Goal: Feedback & Contribution: Leave review/rating

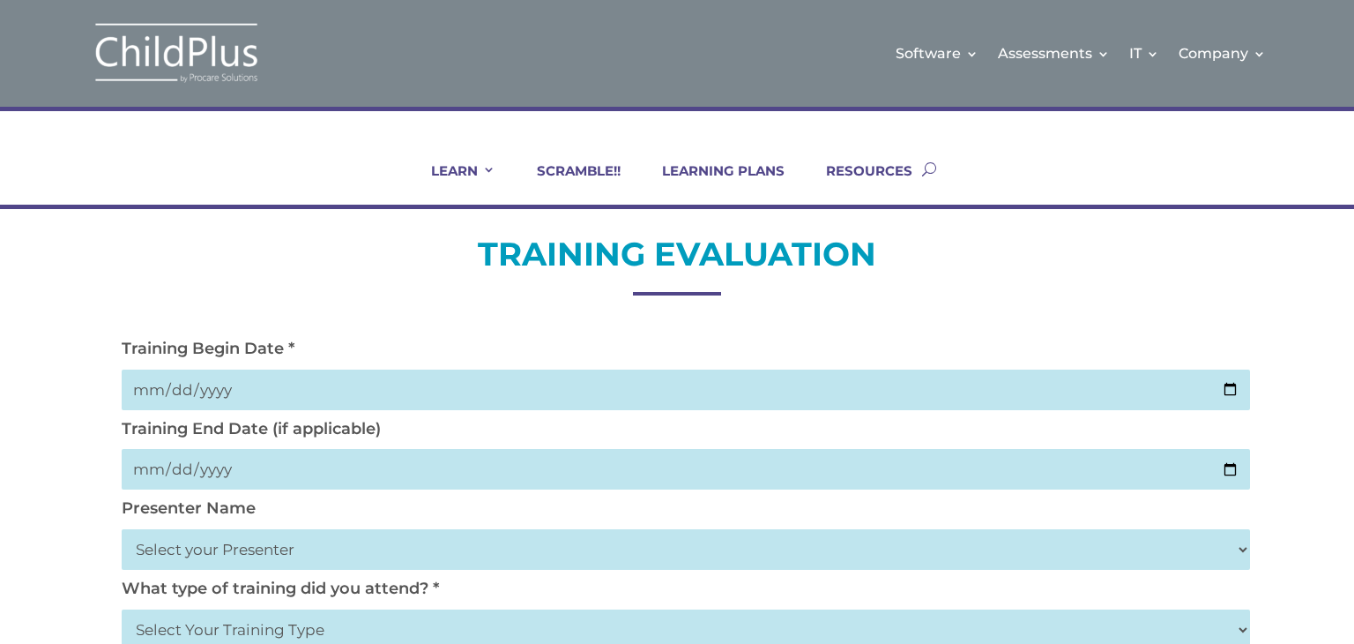
click at [1092, 391] on input "date" at bounding box center [686, 389] width 1128 height 41
type input "0001-09-03"
type input "[DATE]"
click at [746, 479] on input "date" at bounding box center [686, 469] width 1128 height 41
type input "200520-09-05"
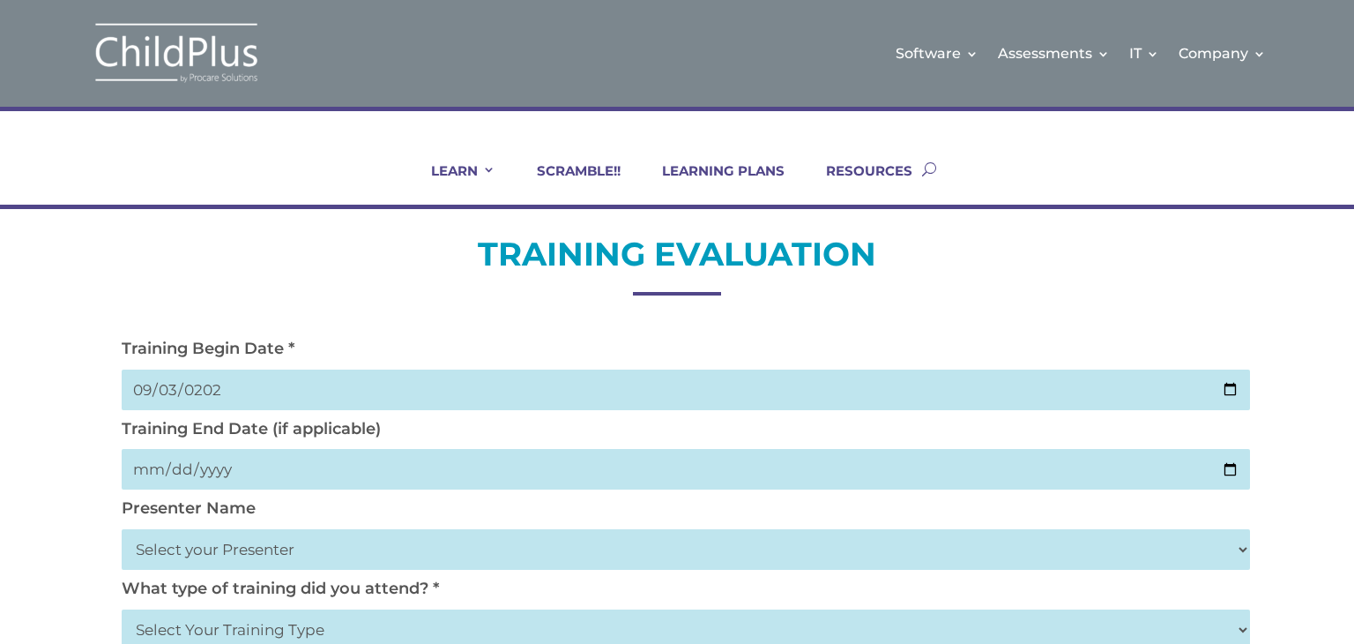
type input "[DATE]"
click at [623, 553] on select "Select your Presenter [PERSON_NAME] [PERSON_NAME] [PERSON_NAME] [PERSON_NAME] […" at bounding box center [686, 549] width 1128 height 41
select select "[PERSON_NAME]"
click at [122, 529] on select "Select your Presenter [PERSON_NAME] [PERSON_NAME] [PERSON_NAME] [PERSON_NAME] […" at bounding box center [686, 549] width 1128 height 41
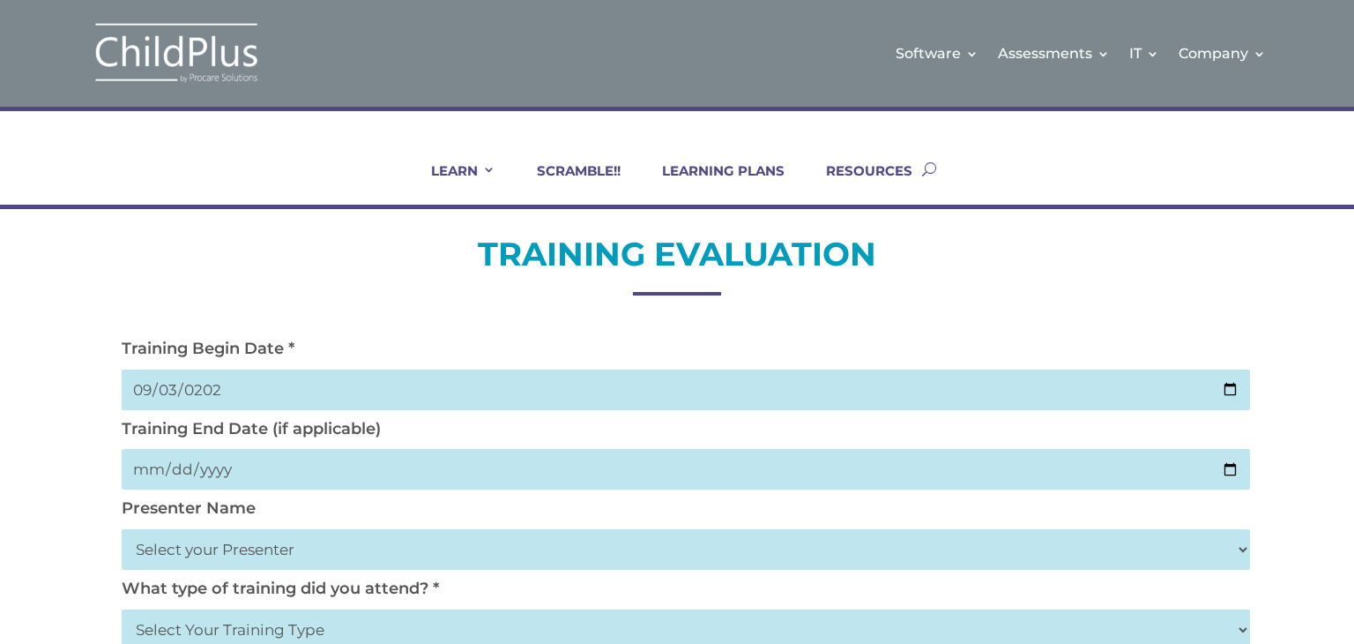
scroll to position [7, 0]
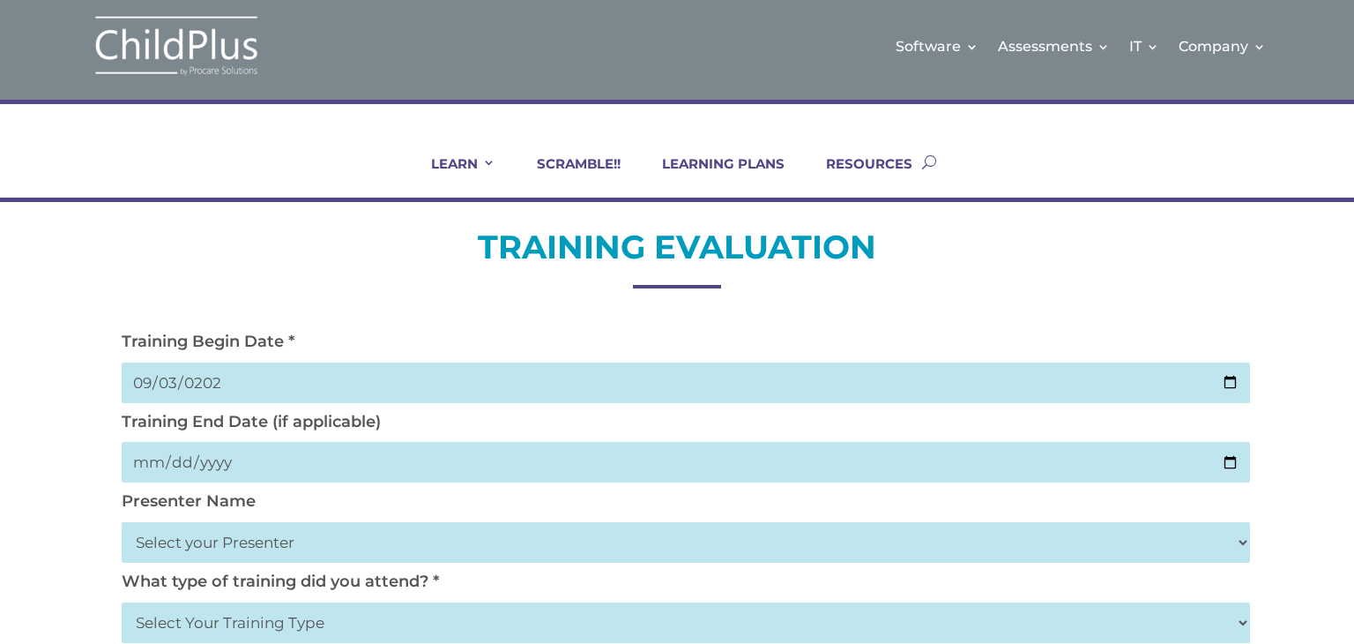
click at [971, 629] on select "Select Your Training Type On-site (at your agency) Virtual Visit Live Group Web…" at bounding box center [686, 622] width 1128 height 41
select select "On-site (at your agency)"
click at [122, 602] on select "Select Your Training Type On-site (at your agency) Virtual Visit Live Group Web…" at bounding box center [686, 622] width 1128 height 41
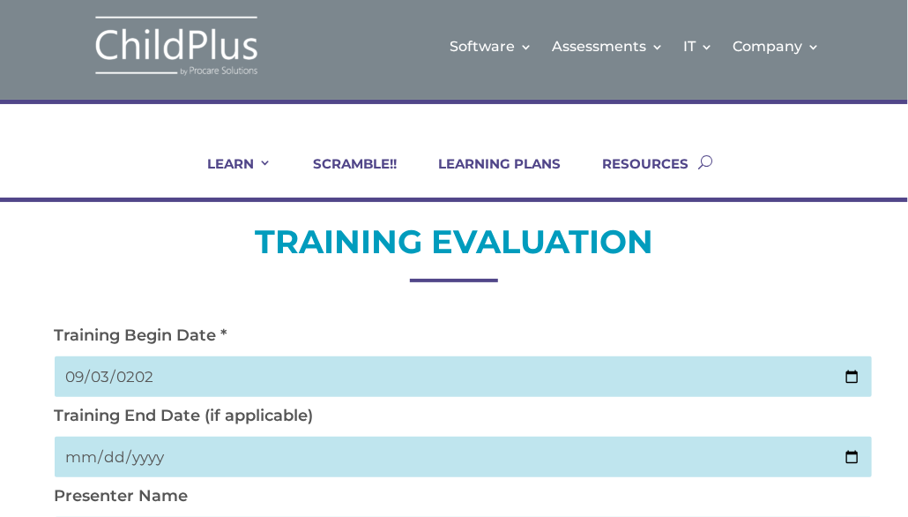
drag, startPoint x: 902, startPoint y: 118, endPoint x: 903, endPoint y: 195, distance: 76.7
click at [903, 195] on div "LEARN IN-PERSON Consulting On-site Events Summit Scramble!! ONLINE Courses Cert…" at bounding box center [454, 151] width 908 height 102
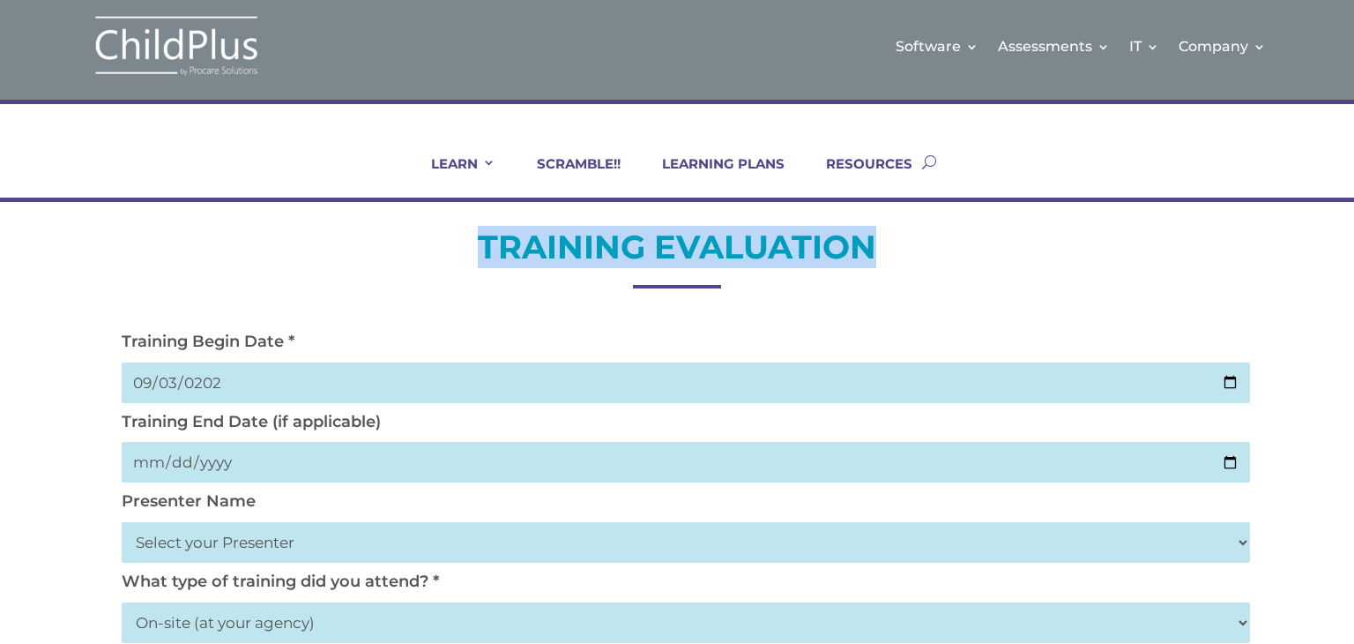
drag, startPoint x: 1058, startPoint y: 262, endPoint x: 1032, endPoint y: 127, distance: 137.3
click at [807, 628] on select "Select Your Training Type On-site (at your agency) Virtual Visit Live Group Web…" at bounding box center [686, 622] width 1128 height 41
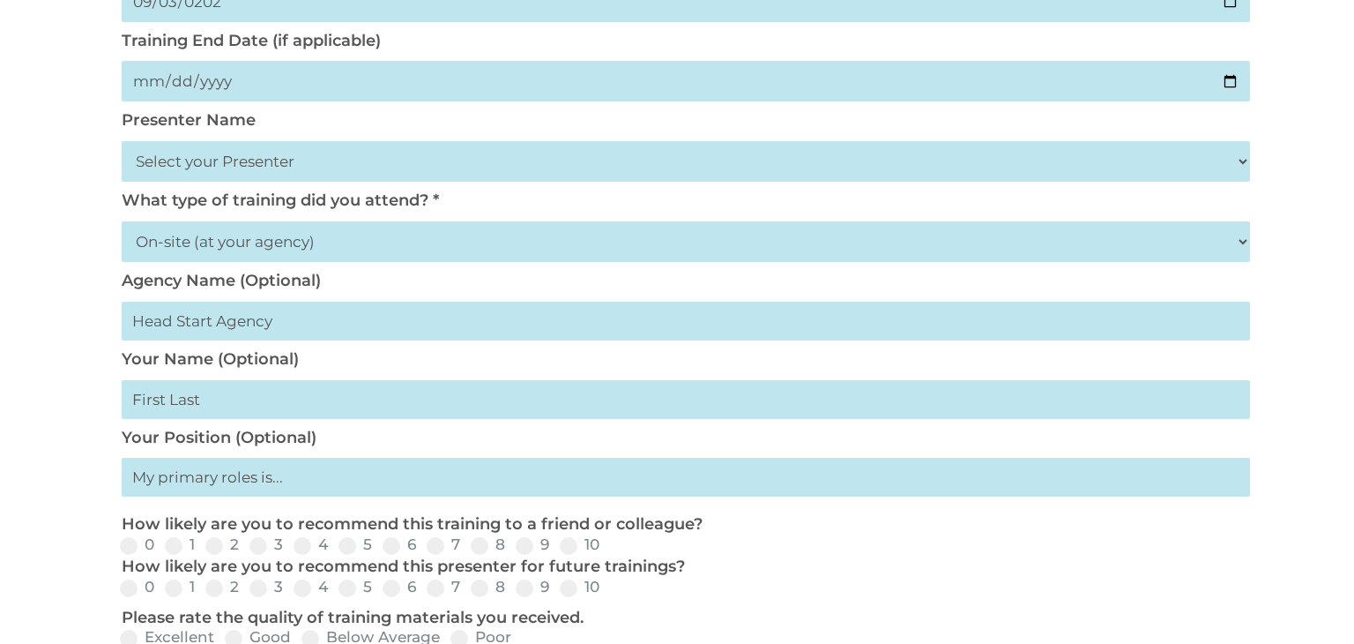
click at [304, 311] on input "text" at bounding box center [686, 320] width 1128 height 39
drag, startPoint x: 307, startPoint y: 320, endPoint x: 190, endPoint y: 317, distance: 116.4
click at [190, 317] on input "text" at bounding box center [686, 320] width 1128 height 39
type input "TOFMHS"
type input "[PERSON_NAME]"
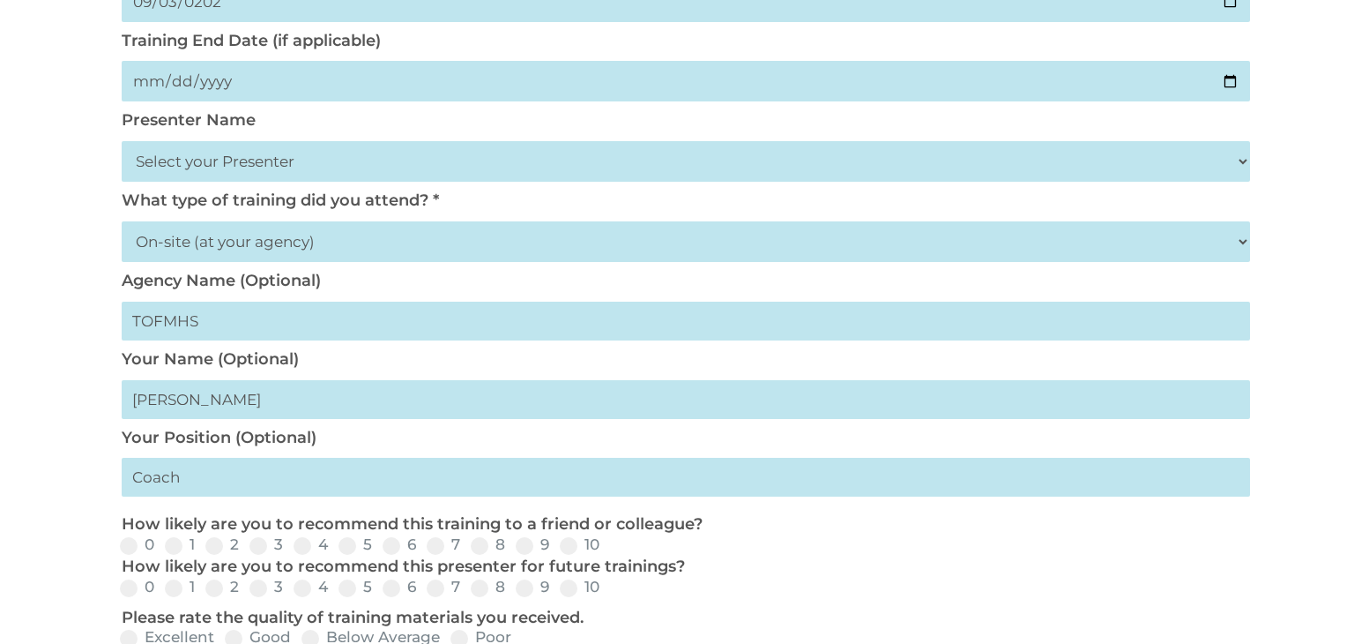
type input "Coach"
click at [574, 547] on span at bounding box center [569, 546] width 18 height 18
click at [608, 547] on input "10" at bounding box center [613, 551] width 11 height 11
radio input "true"
click at [564, 586] on span at bounding box center [569, 588] width 18 height 18
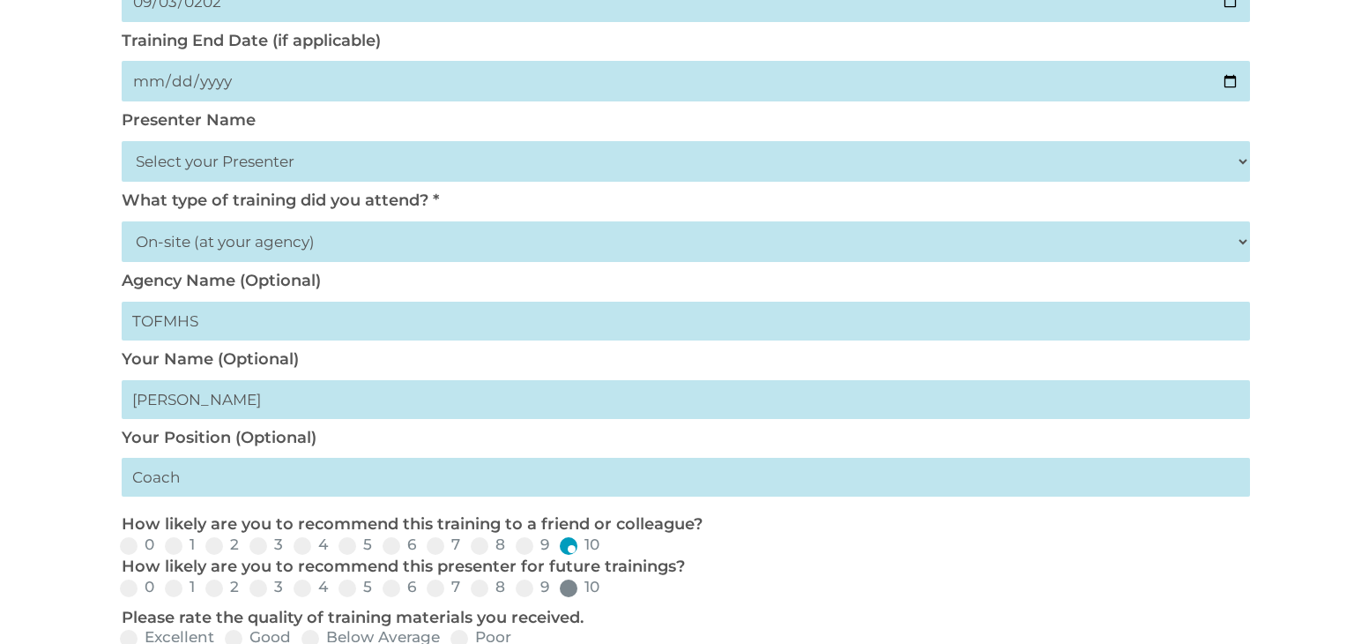
click at [608, 588] on input "10" at bounding box center [613, 593] width 11 height 11
radio input "true"
click at [138, 636] on label "Excellent" at bounding box center [167, 636] width 94 height 15
click at [223, 638] on input "Excellent" at bounding box center [228, 643] width 11 height 11
radio input "true"
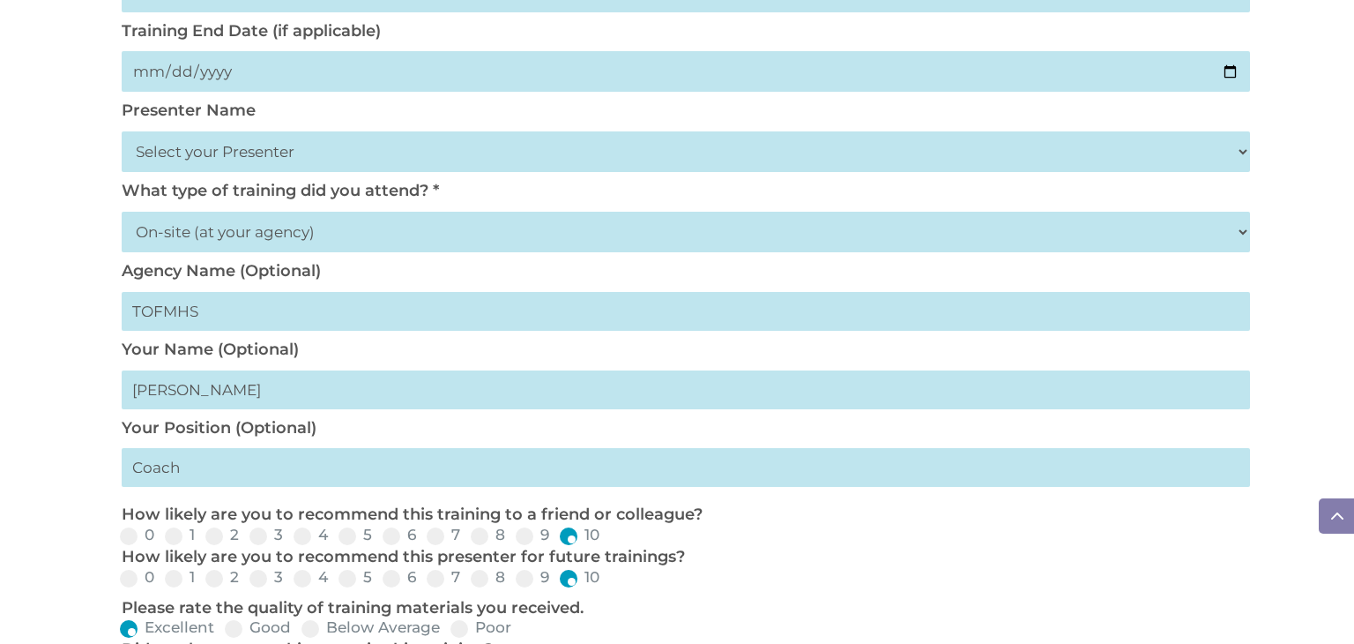
scroll to position [755, 0]
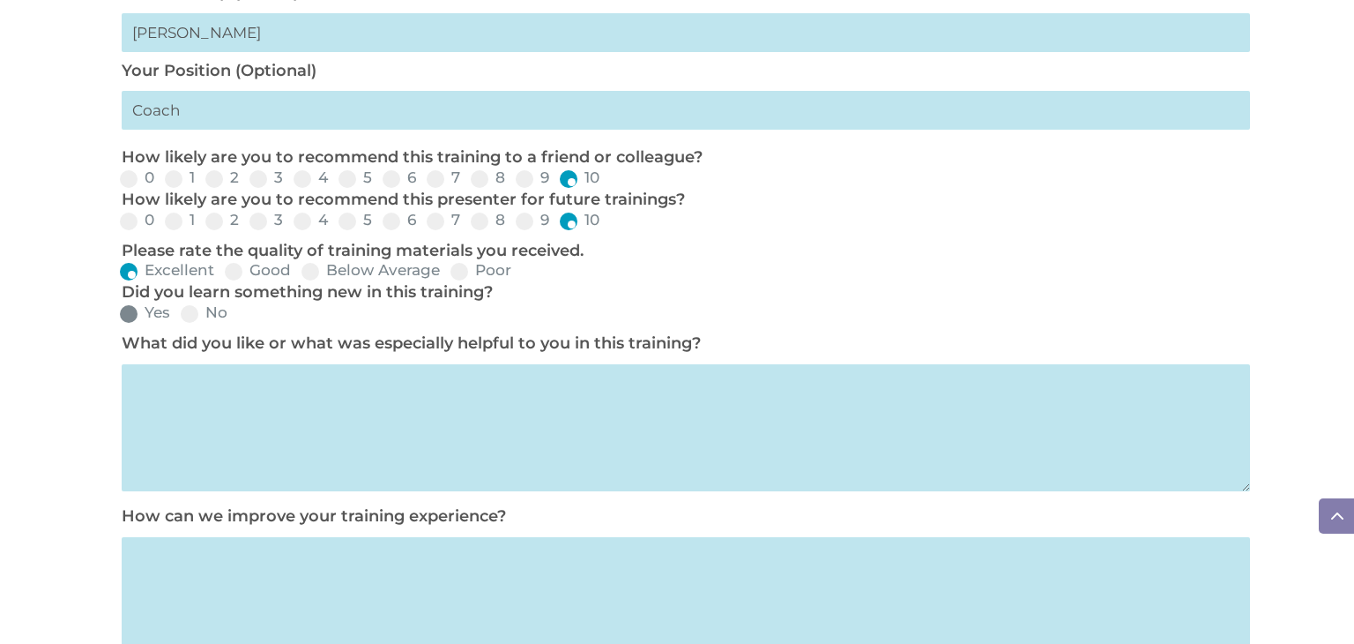
click at [132, 315] on span at bounding box center [129, 314] width 18 height 18
click at [179, 315] on input "Yes" at bounding box center [184, 319] width 11 height 11
radio input "true"
click at [195, 427] on textarea at bounding box center [686, 427] width 1128 height 127
type textarea "Going through any different exampls step by step was really helpful."
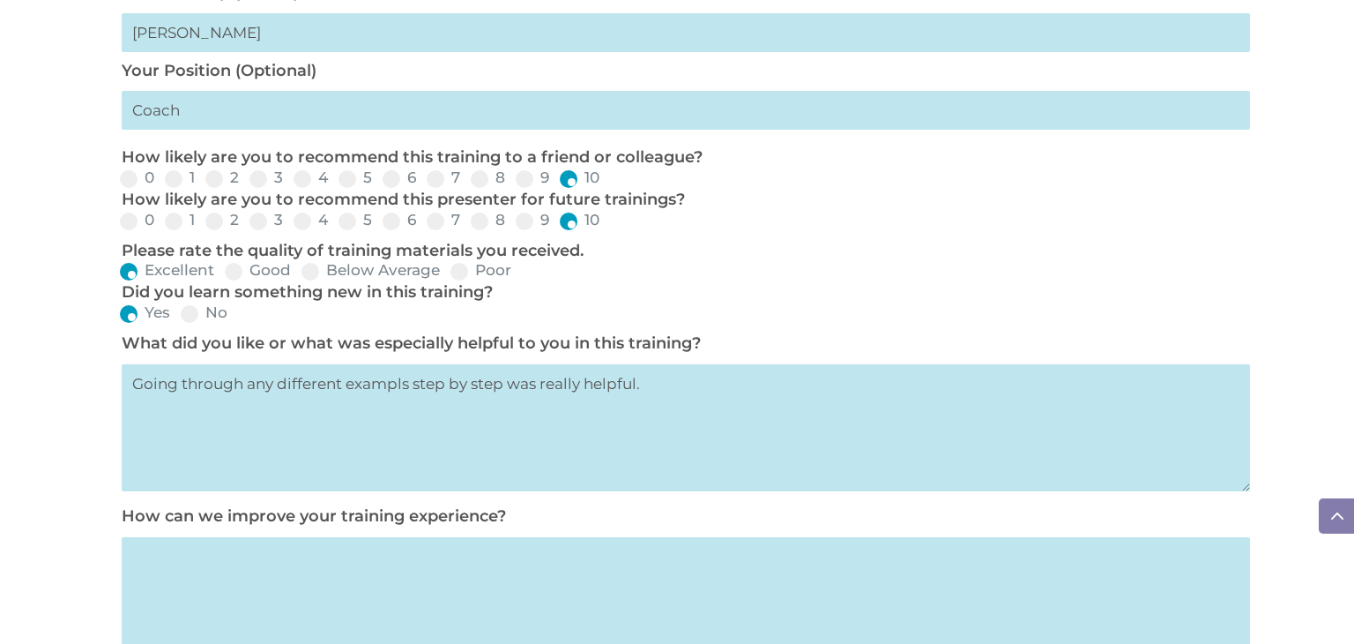
click at [155, 572] on textarea at bounding box center [686, 600] width 1128 height 127
type textarea "H"
type textarea "Nothing I can think of."
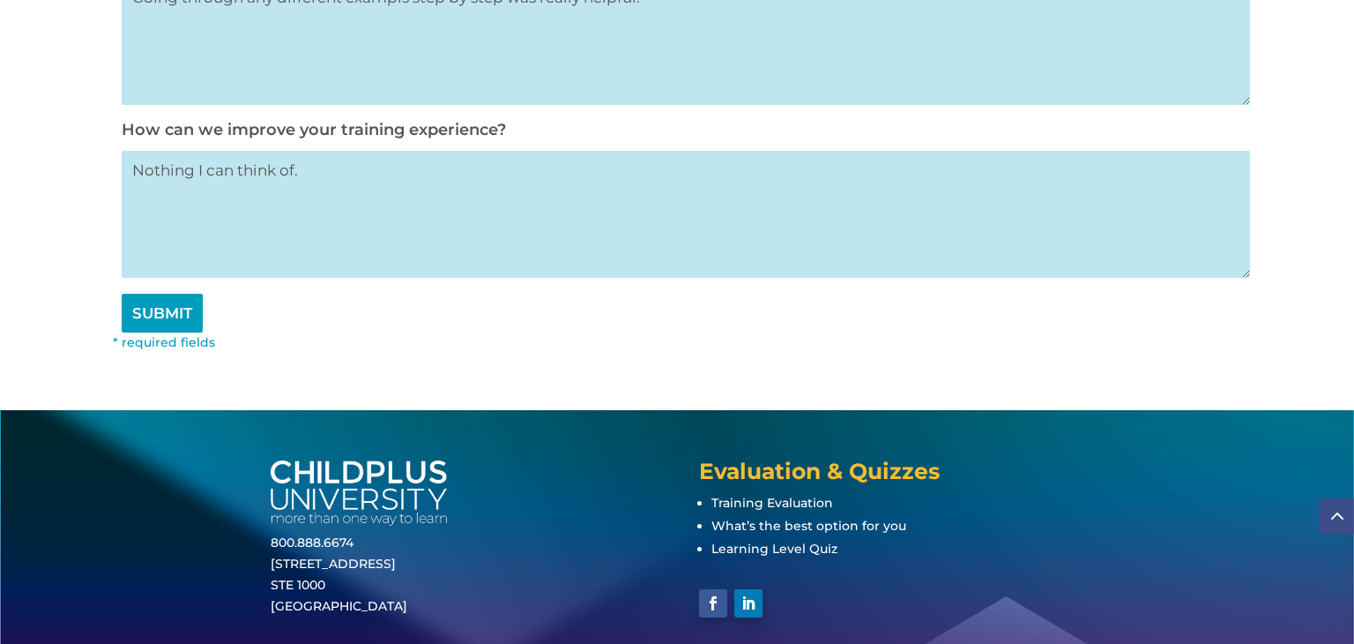
click at [148, 332] on input "SUBMIT" at bounding box center [162, 313] width 81 height 39
